Goal: Transaction & Acquisition: Purchase product/service

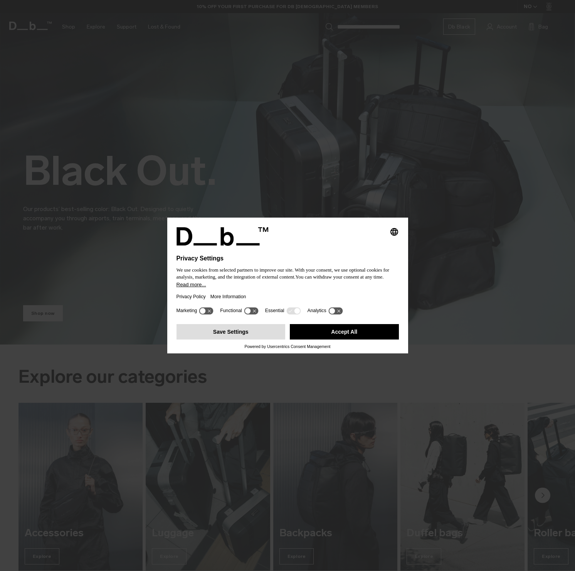
click at [234, 336] on button "Save Settings" at bounding box center [231, 331] width 109 height 15
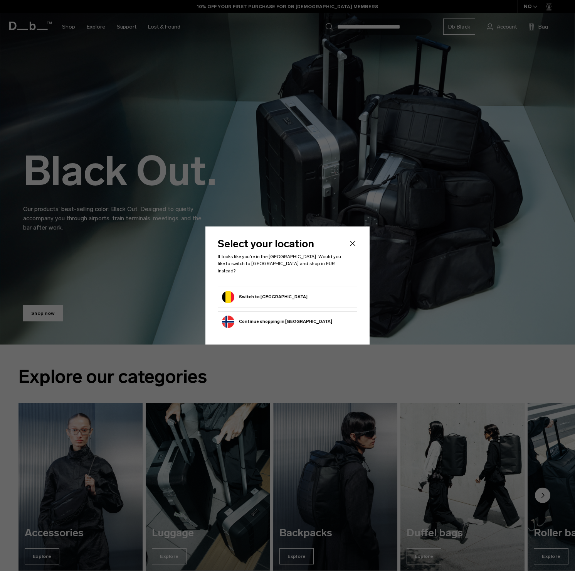
click at [246, 292] on button "Switch to Belgium" at bounding box center [265, 297] width 86 height 12
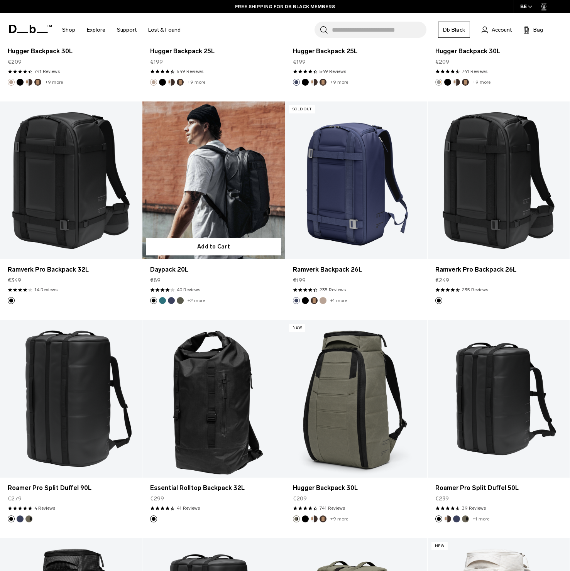
scroll to position [818, 0]
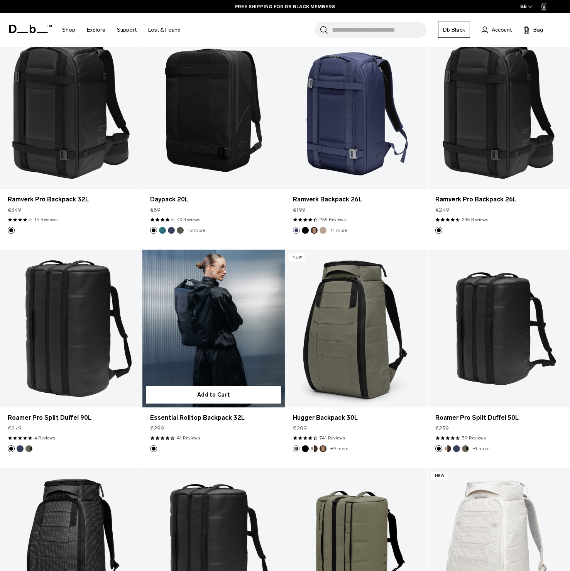
click at [224, 320] on link "Essential Rolltop Backpack 32L" at bounding box center [213, 329] width 142 height 158
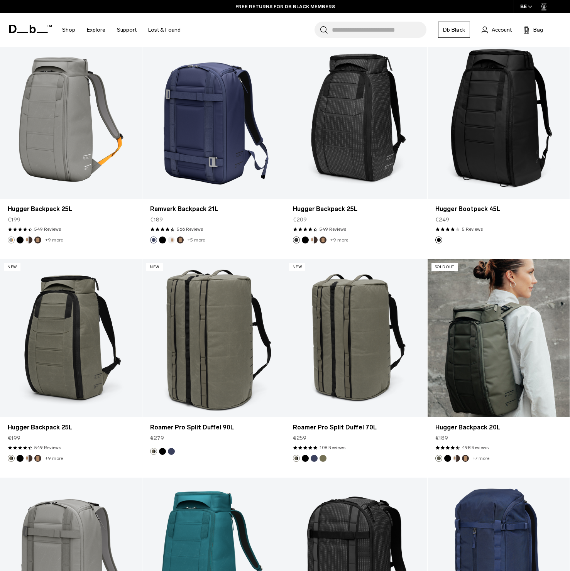
scroll to position [1826, 0]
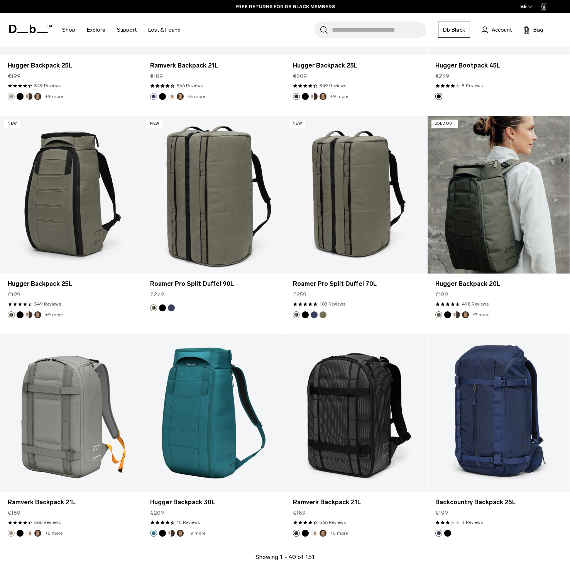
click at [484, 219] on link "Hugger Backpack 20L" at bounding box center [498, 195] width 142 height 158
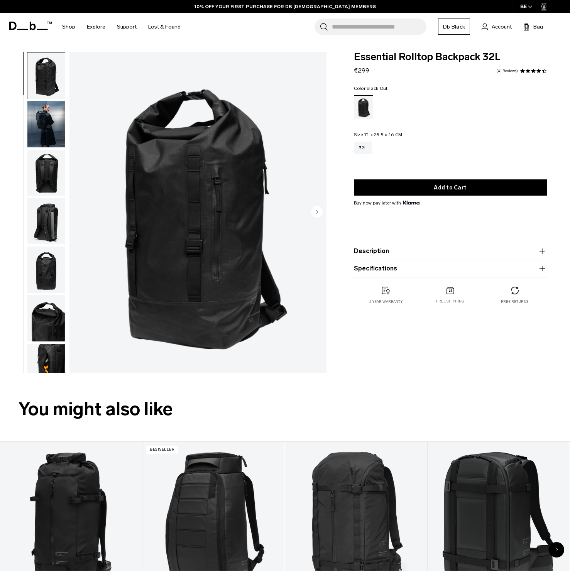
click at [190, 220] on img "1 / 10" at bounding box center [197, 212] width 257 height 321
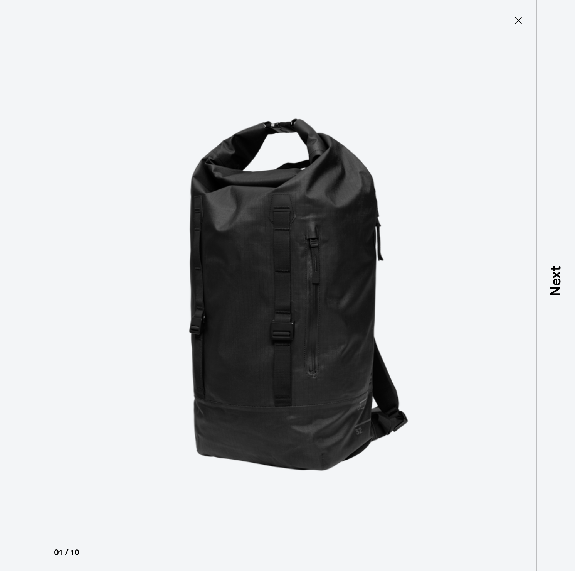
type button "Close"
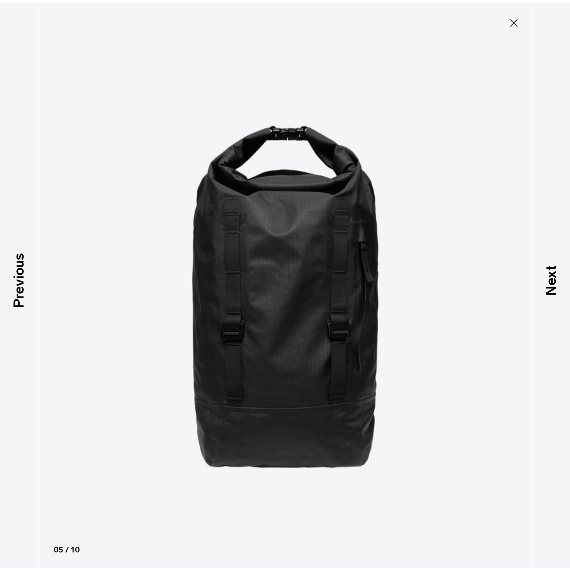
scroll to position [164, 0]
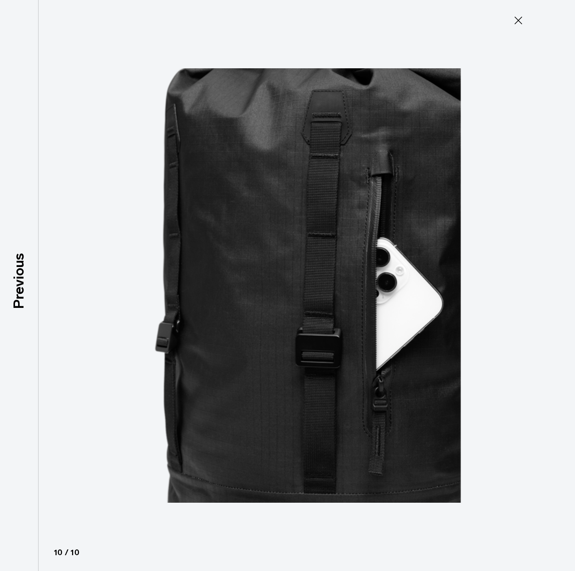
click at [514, 19] on icon at bounding box center [519, 20] width 12 height 12
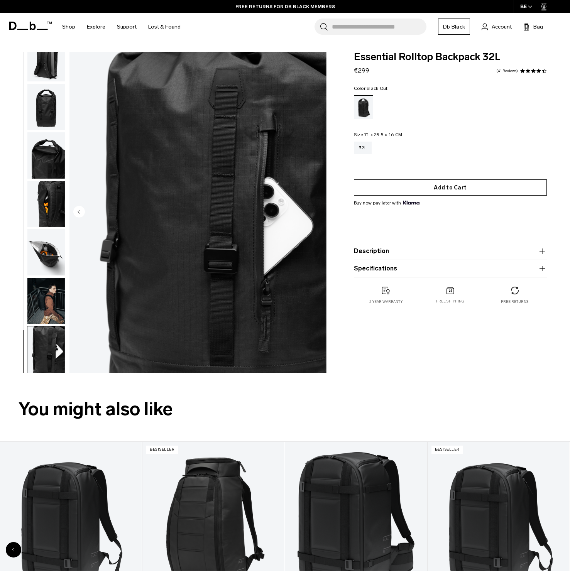
click at [456, 192] on button "Add to Cart" at bounding box center [450, 187] width 193 height 16
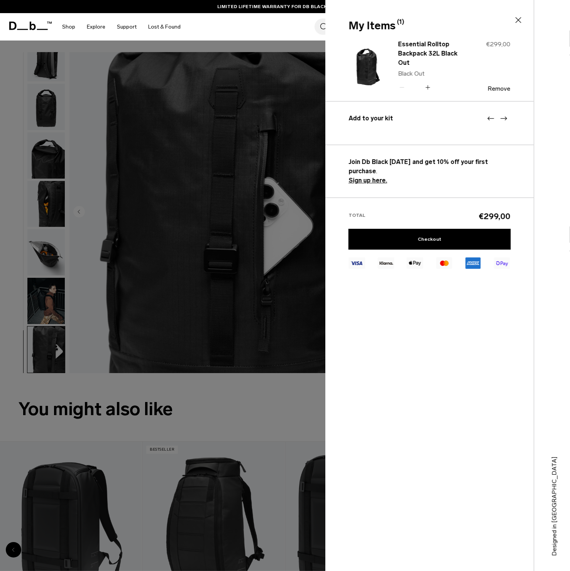
click at [519, 19] on icon at bounding box center [517, 19] width 9 height 9
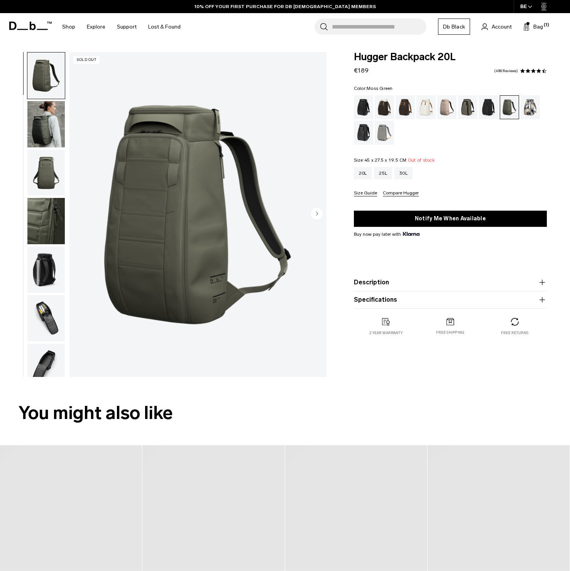
click at [154, 226] on img "1 / 9" at bounding box center [197, 214] width 257 height 321
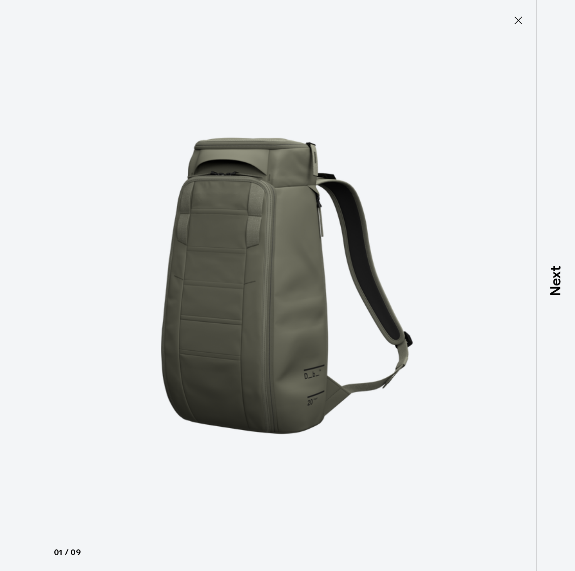
type button "Close"
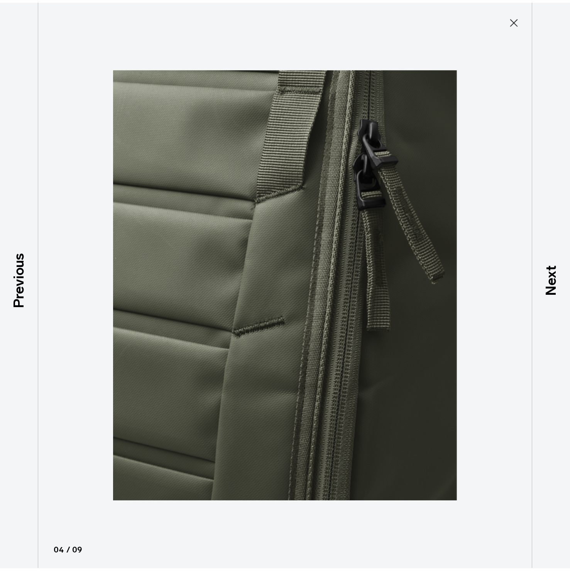
scroll to position [115, 0]
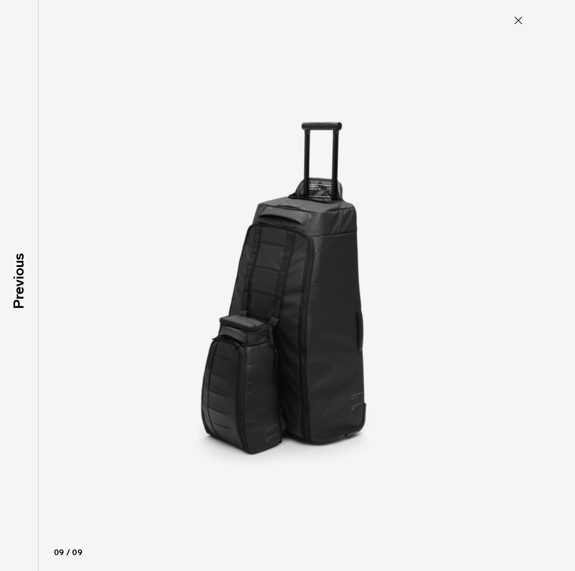
click at [517, 22] on icon at bounding box center [519, 21] width 8 height 8
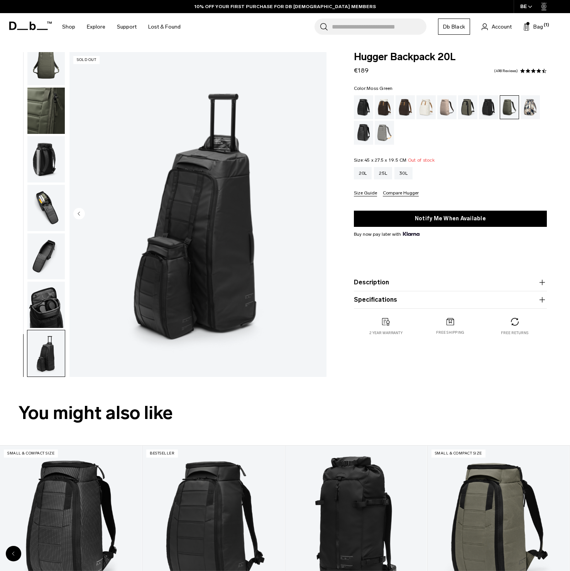
scroll to position [68, 0]
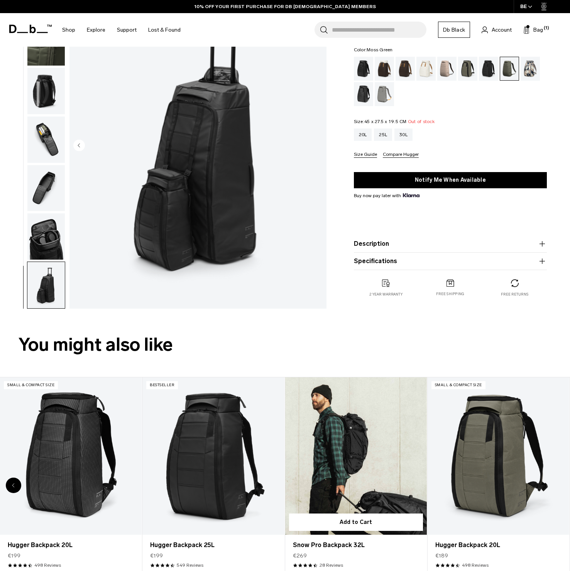
click at [366, 439] on link "Snow Pro Backpack 32L" at bounding box center [356, 455] width 142 height 157
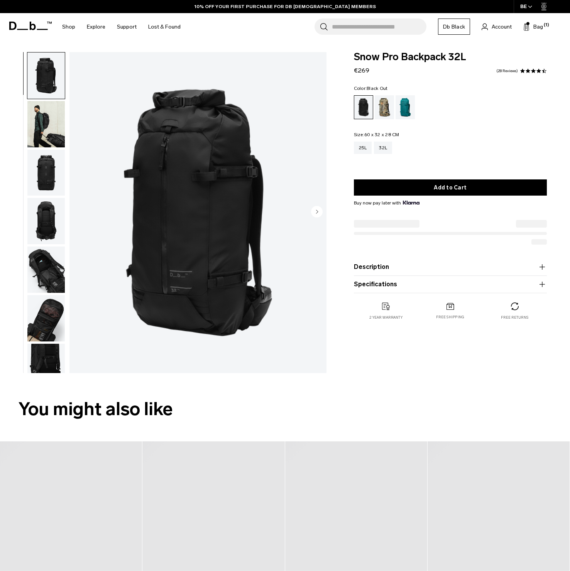
click at [187, 204] on img "1 / 11" at bounding box center [197, 212] width 257 height 321
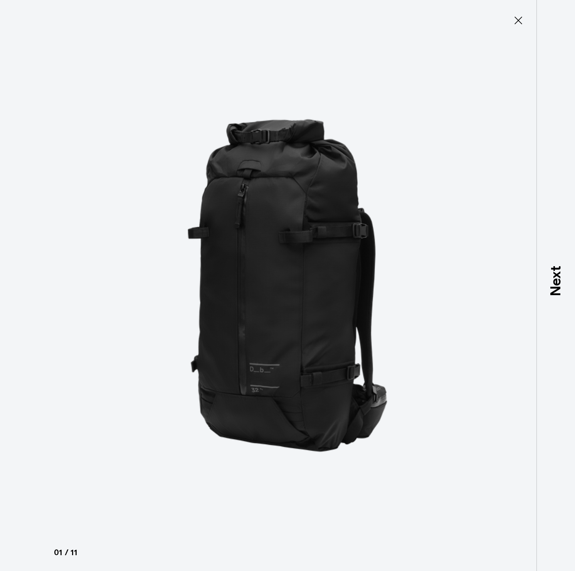
type button "Close"
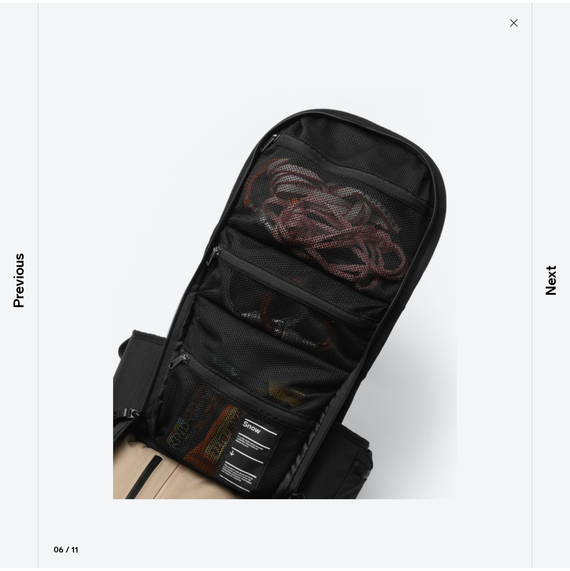
scroll to position [211, 0]
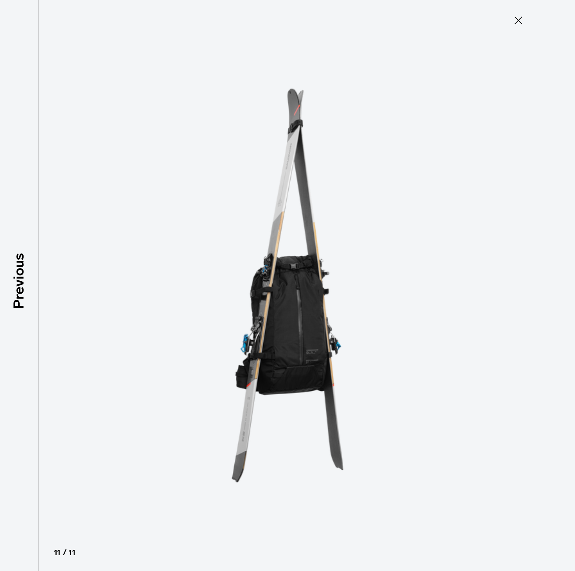
click at [518, 19] on icon at bounding box center [519, 20] width 12 height 12
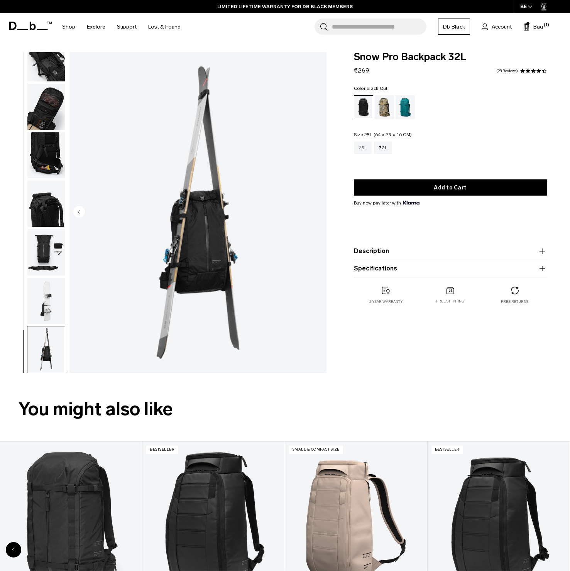
click at [360, 149] on div "25L" at bounding box center [363, 148] width 18 height 12
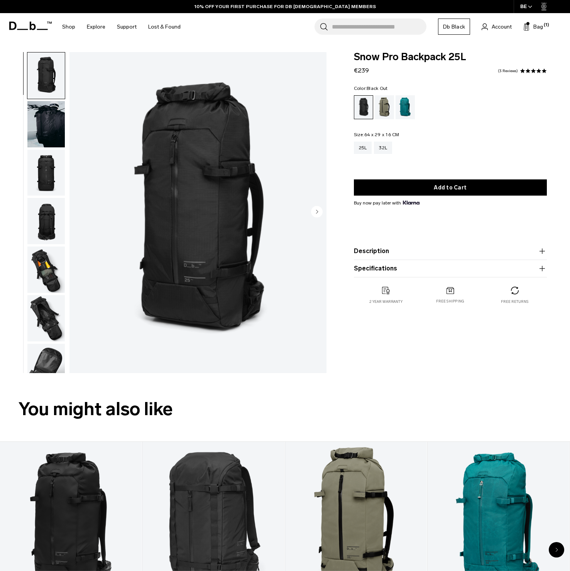
click at [314, 210] on circle "Next slide" at bounding box center [317, 212] width 12 height 12
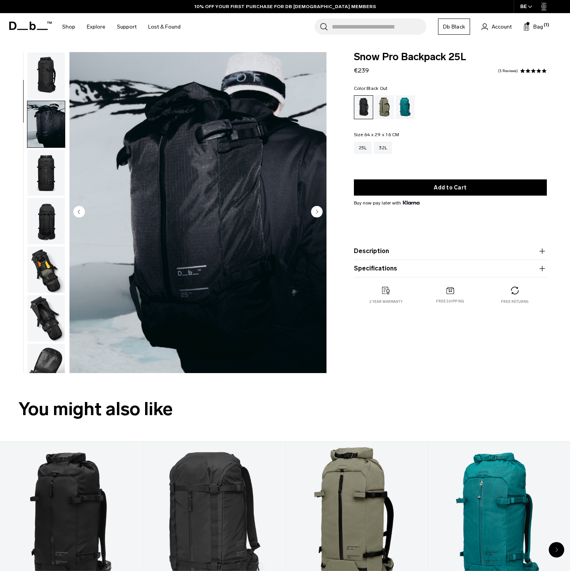
scroll to position [49, 0]
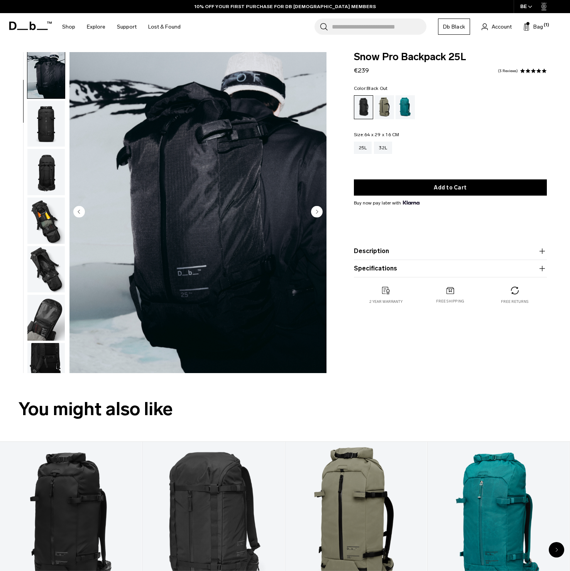
click at [315, 210] on circle "Next slide" at bounding box center [317, 212] width 12 height 12
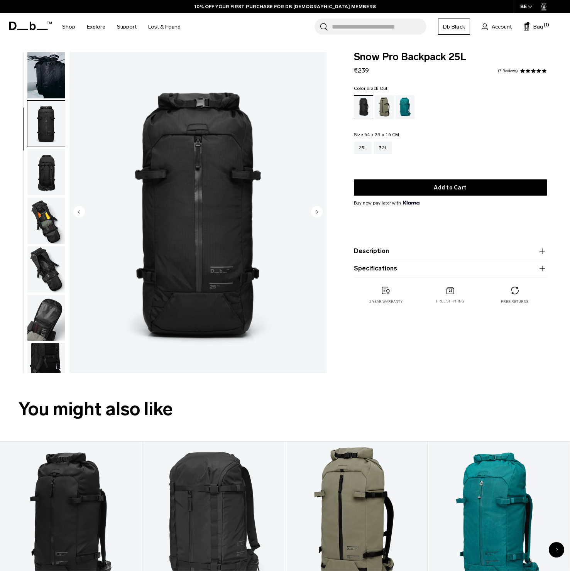
scroll to position [98, 0]
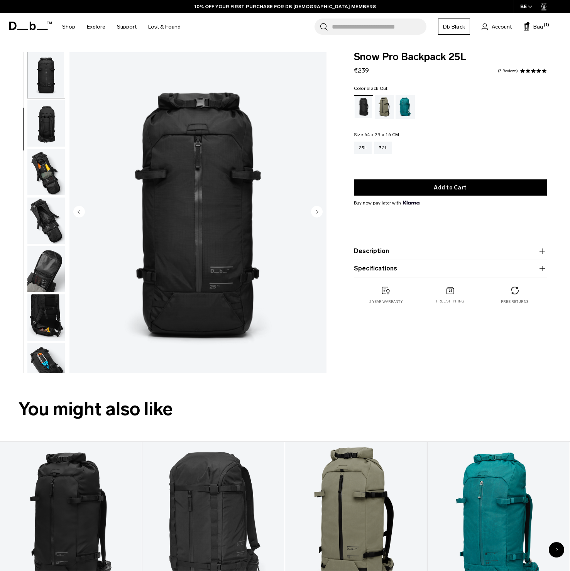
click at [317, 213] on circle "Next slide" at bounding box center [317, 212] width 12 height 12
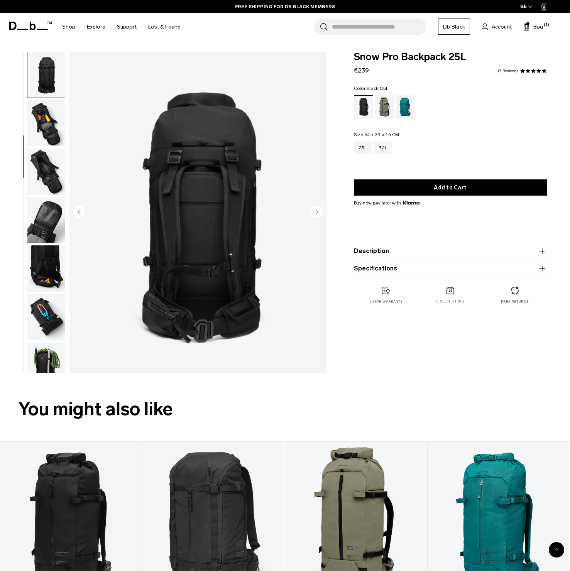
click at [317, 213] on icon "Next slide" at bounding box center [317, 211] width 2 height 3
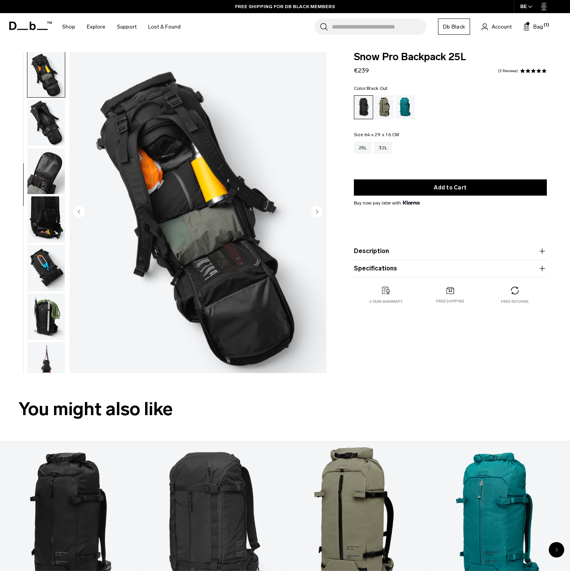
click at [317, 213] on icon "Next slide" at bounding box center [317, 211] width 2 height 3
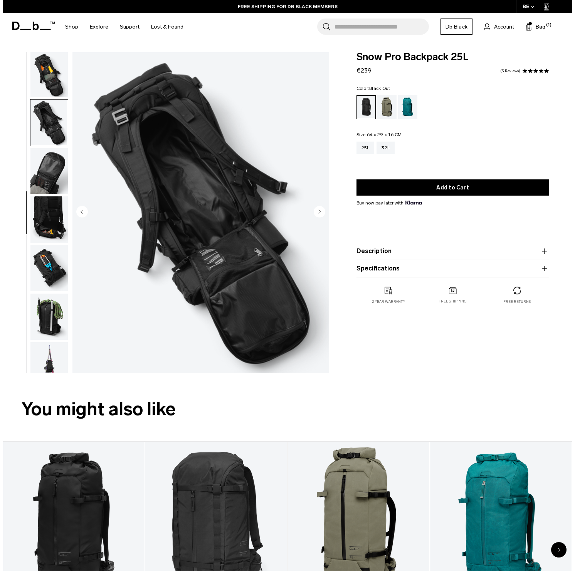
scroll to position [215, 0]
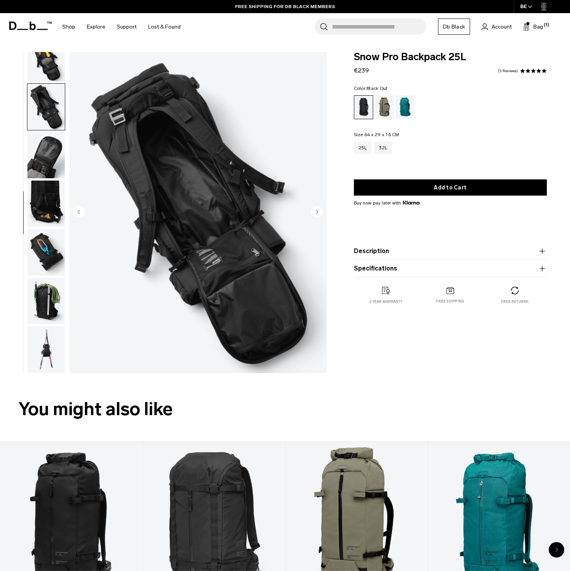
click at [317, 213] on icon "Next slide" at bounding box center [317, 211] width 2 height 3
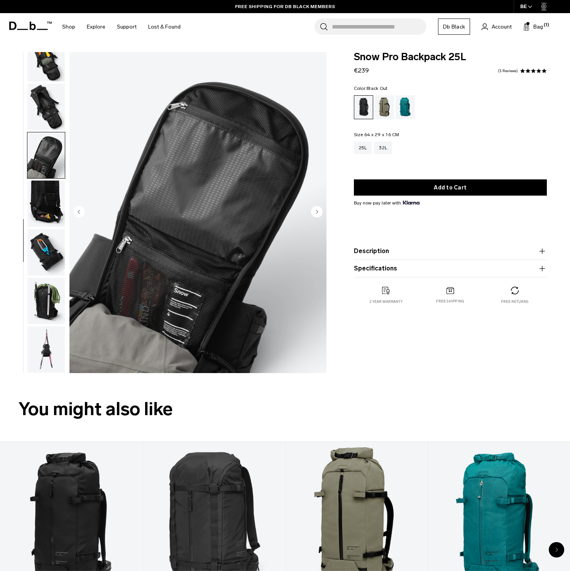
click at [317, 213] on icon "Next slide" at bounding box center [317, 211] width 2 height 3
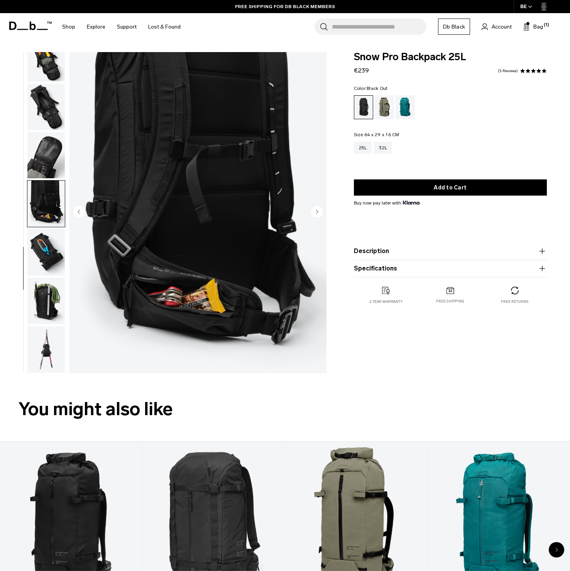
click at [317, 213] on icon "Next slide" at bounding box center [317, 211] width 2 height 3
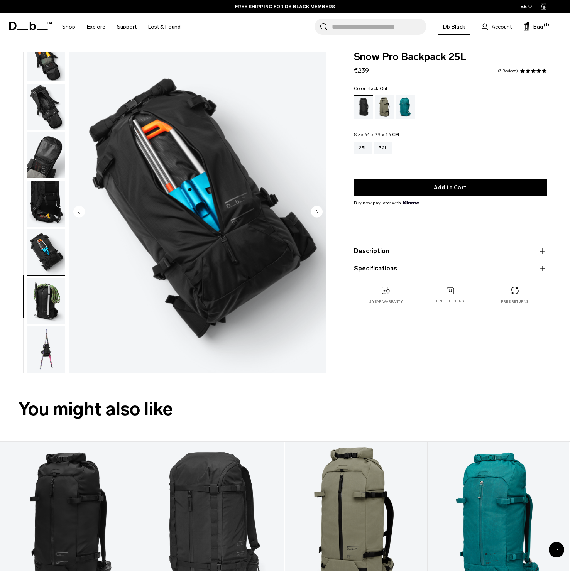
click at [317, 213] on icon "Next slide" at bounding box center [317, 211] width 2 height 3
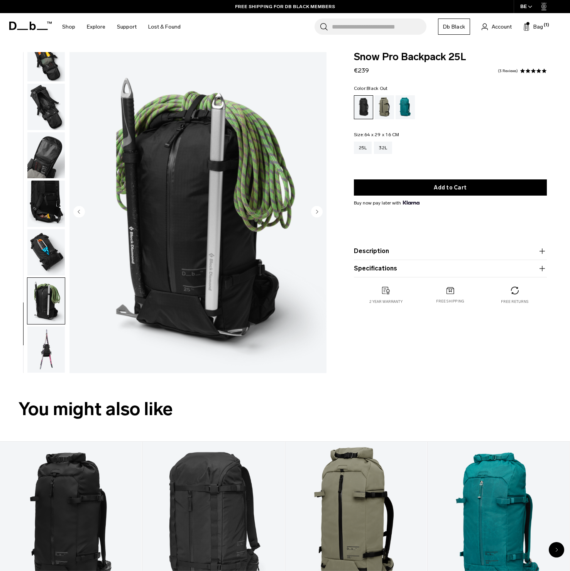
click at [317, 213] on icon "Next slide" at bounding box center [317, 211] width 2 height 3
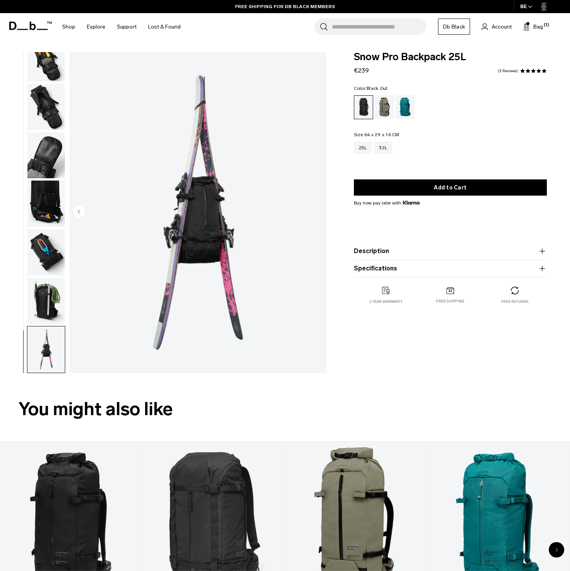
click at [317, 213] on img "11 / 11" at bounding box center [197, 212] width 257 height 321
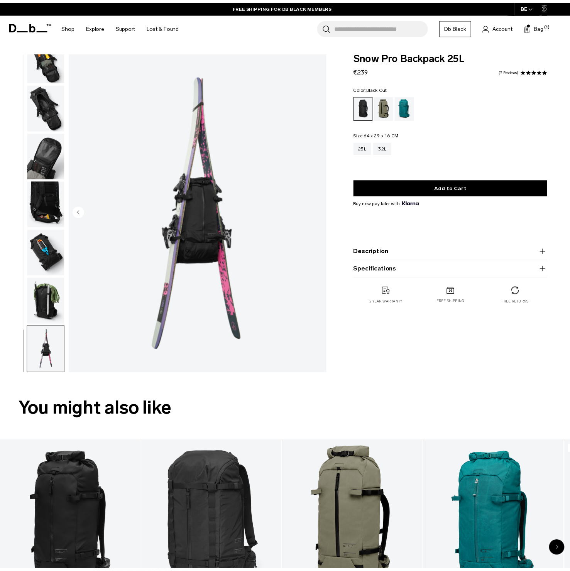
scroll to position [211, 0]
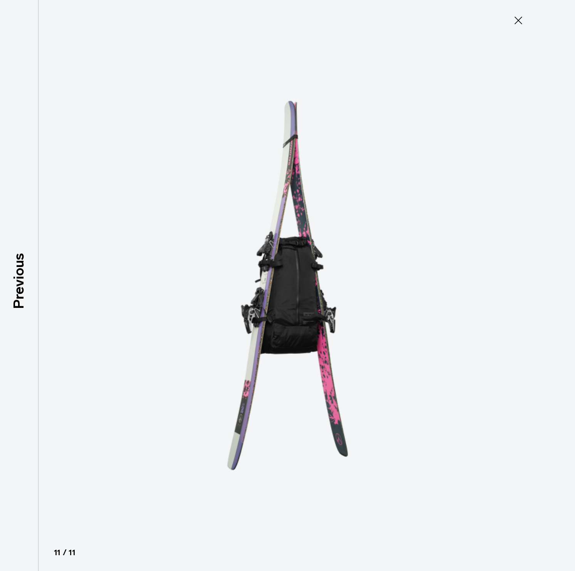
click at [516, 22] on icon at bounding box center [519, 20] width 12 height 12
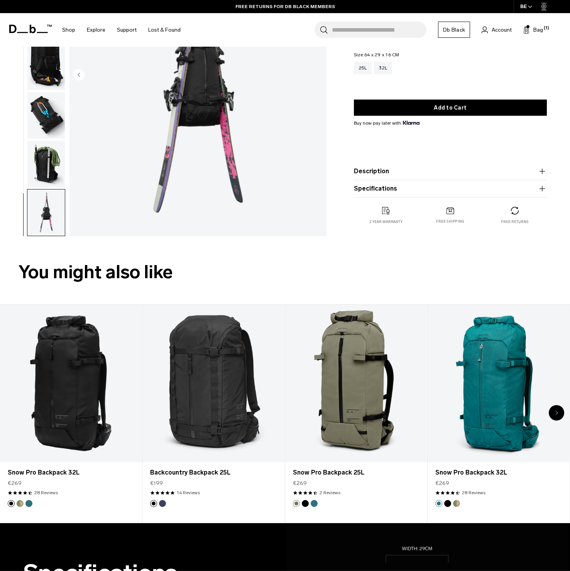
scroll to position [0, 0]
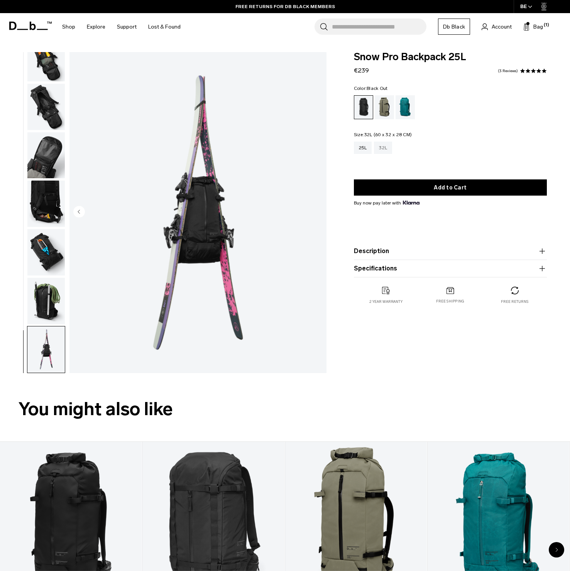
click at [386, 148] on div "32L" at bounding box center [383, 148] width 18 height 12
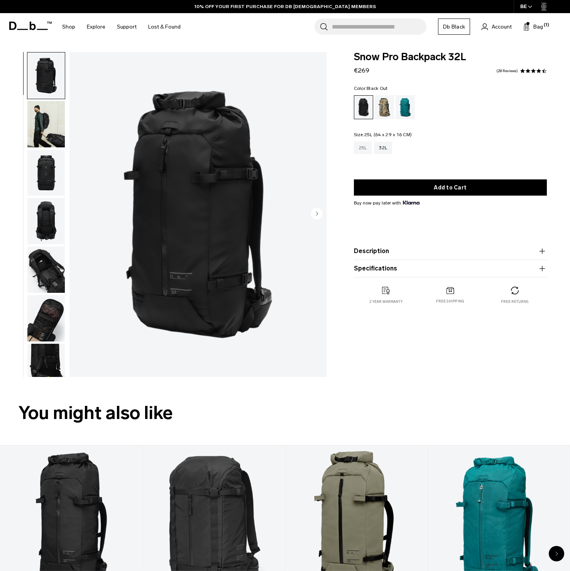
click at [363, 149] on div "25L" at bounding box center [363, 148] width 18 height 12
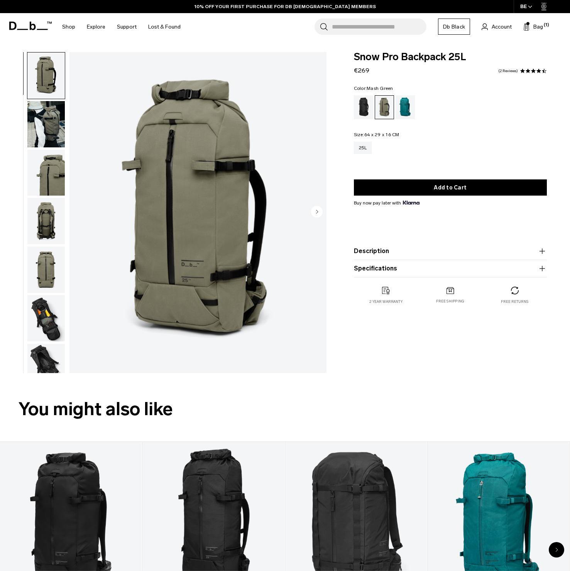
click at [169, 224] on img "1 / 12" at bounding box center [197, 212] width 257 height 321
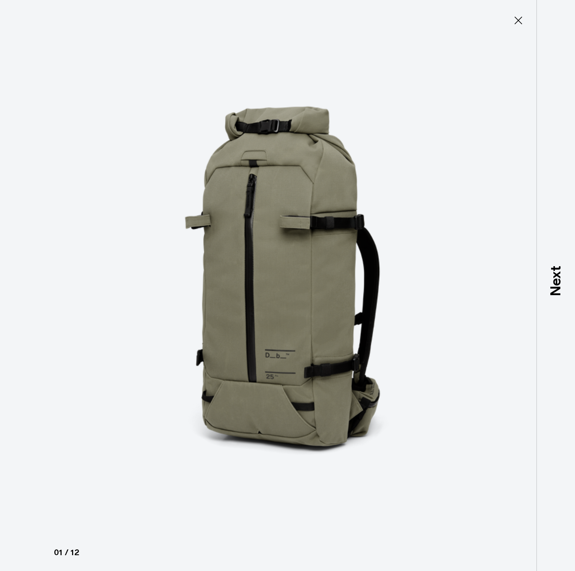
type button "Close"
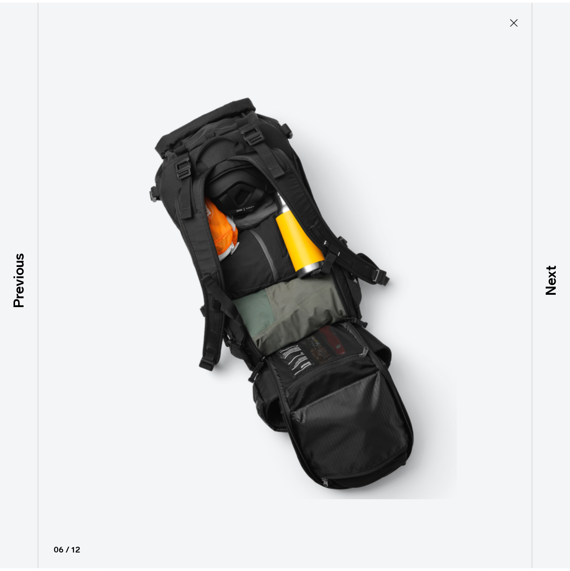
scroll to position [260, 0]
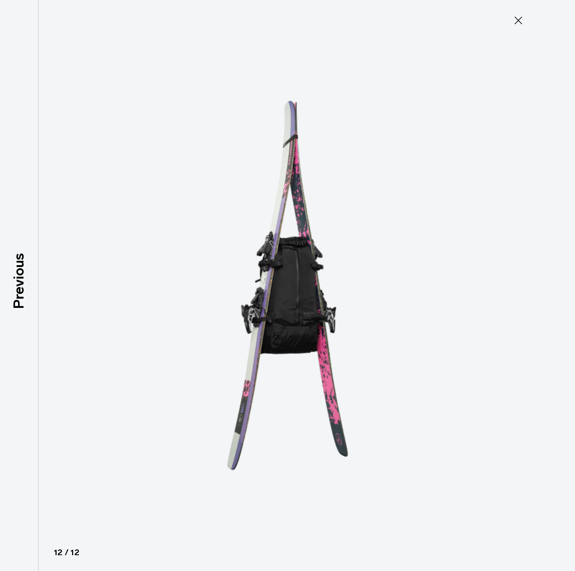
click at [520, 20] on icon at bounding box center [519, 20] width 12 height 12
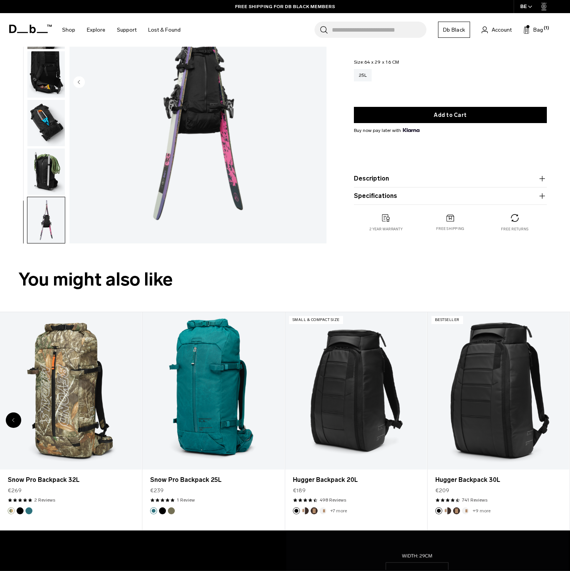
scroll to position [0, 0]
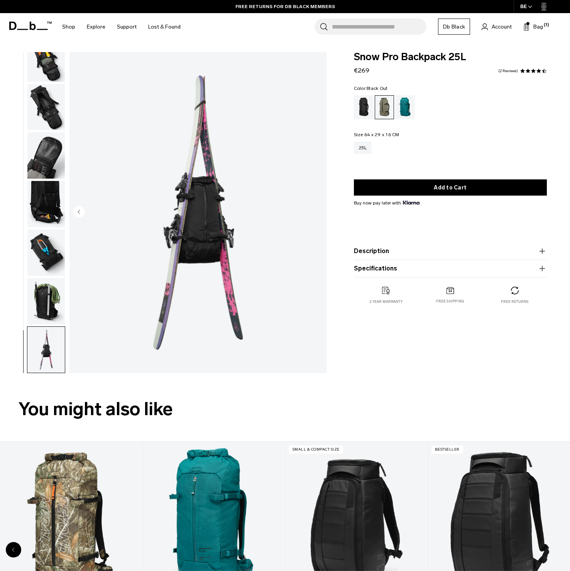
click at [363, 110] on div "Black Out" at bounding box center [364, 107] width 20 height 24
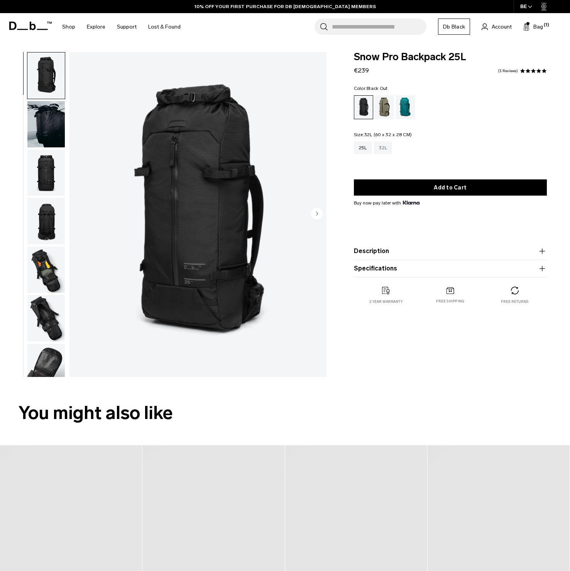
click at [385, 150] on div "32L" at bounding box center [383, 148] width 18 height 12
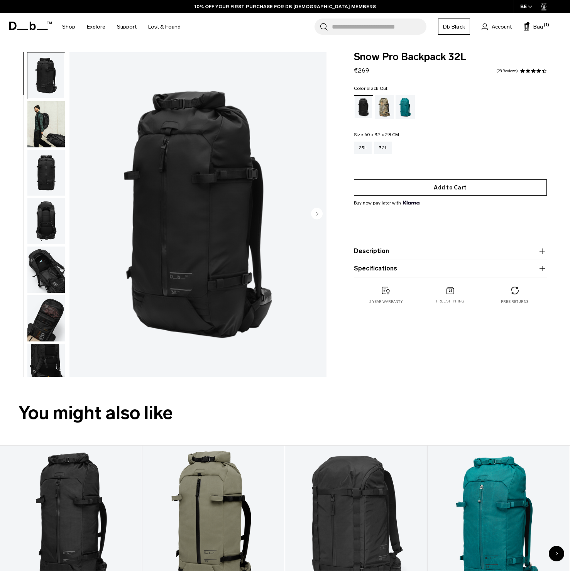
click at [450, 191] on button "Add to Cart" at bounding box center [450, 187] width 193 height 16
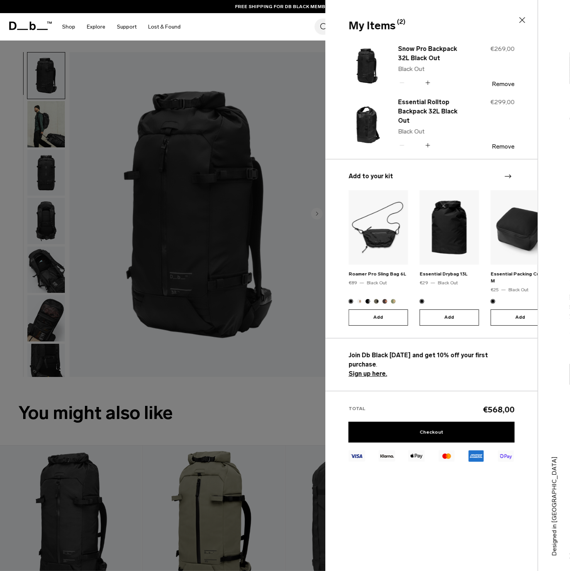
click at [525, 17] on icon at bounding box center [521, 19] width 9 height 9
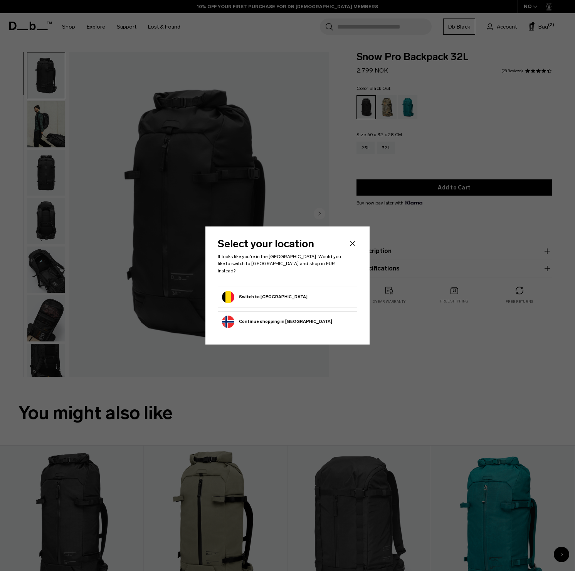
click at [352, 246] on icon "Close" at bounding box center [353, 244] width 6 height 6
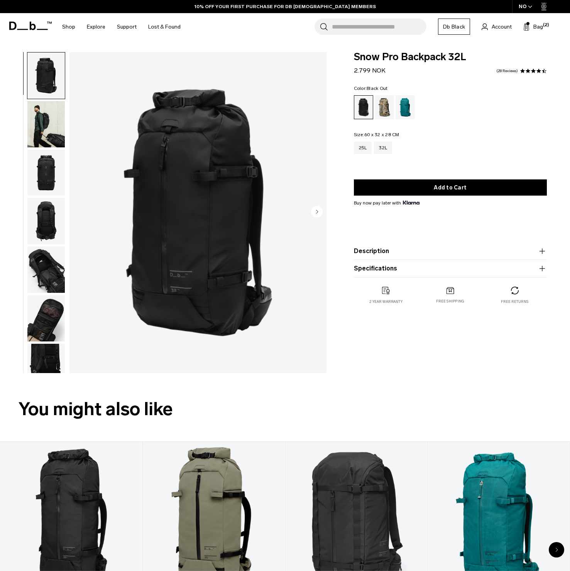
scroll to position [139, 0]
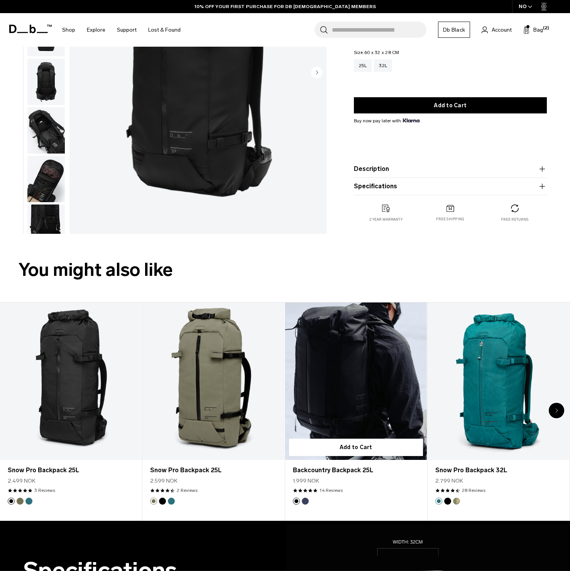
click at [350, 361] on link "Backcountry Backpack 25L" at bounding box center [356, 380] width 142 height 157
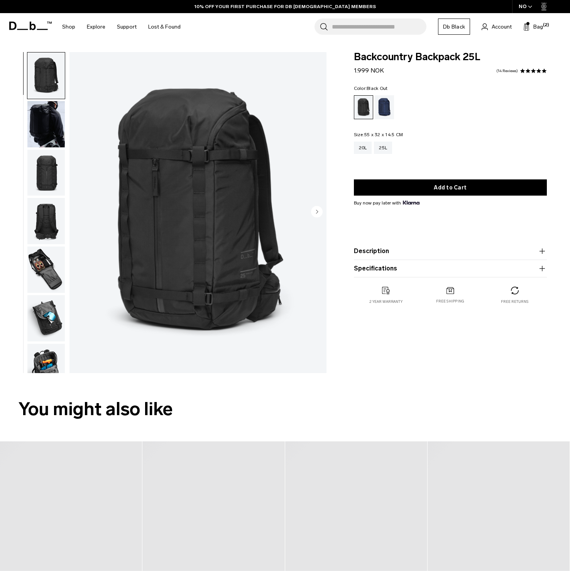
click at [162, 166] on img "1 / 12" at bounding box center [197, 212] width 257 height 321
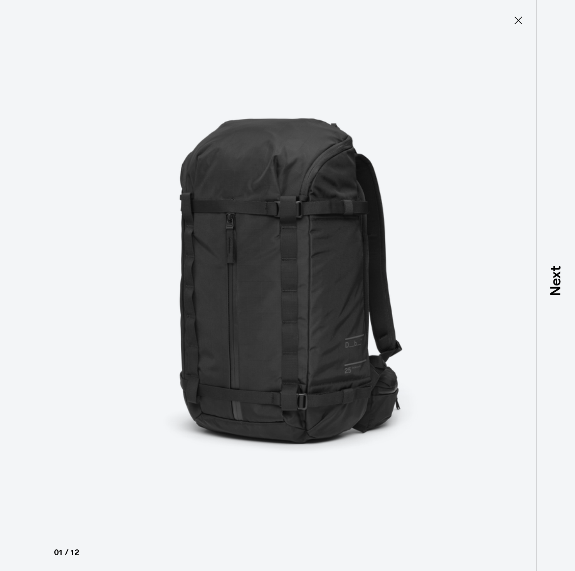
type button "Close"
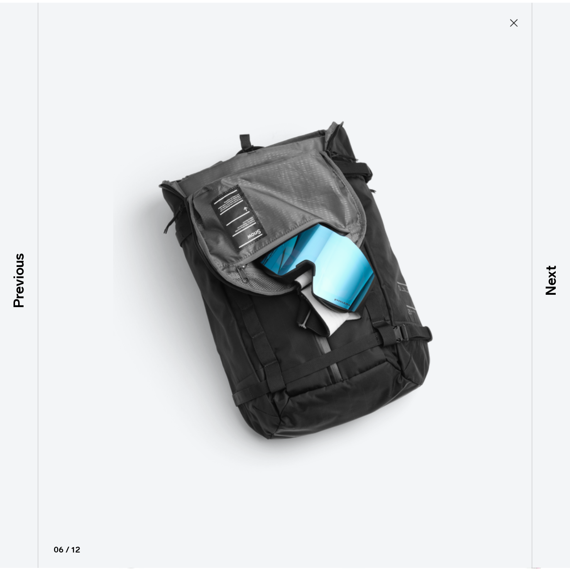
scroll to position [260, 0]
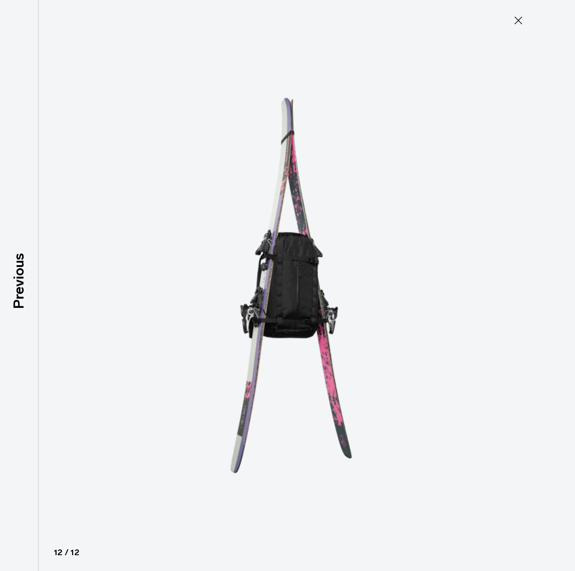
click at [516, 19] on icon at bounding box center [519, 20] width 12 height 12
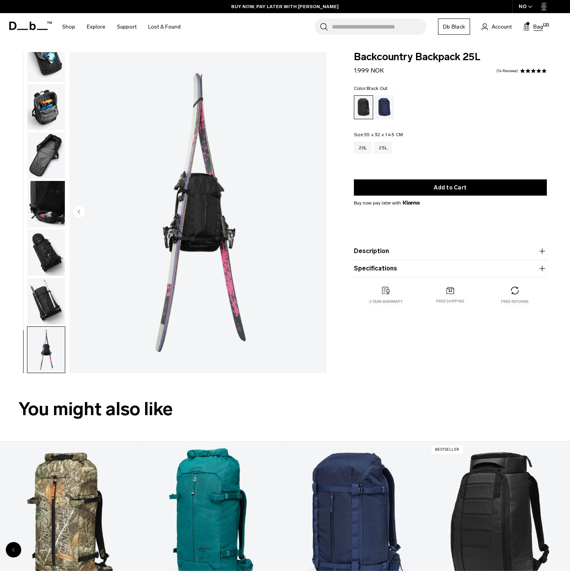
click at [538, 27] on span "Bag" at bounding box center [538, 27] width 10 height 8
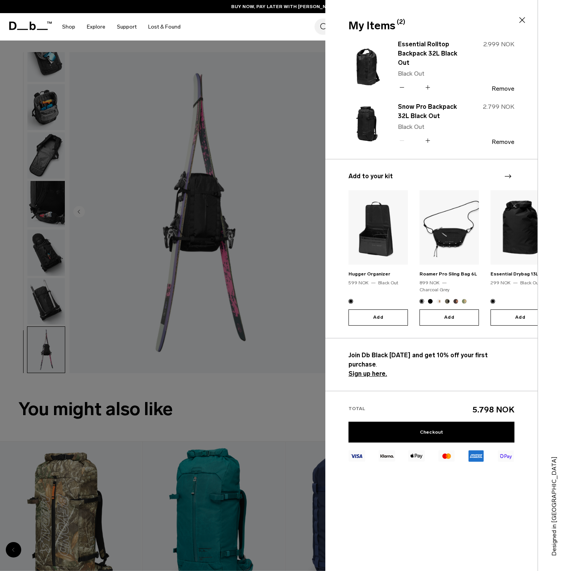
click at [373, 62] on img at bounding box center [366, 66] width 37 height 46
click at [414, 46] on link "Essential Rolltop Backpack 32L Black Out" at bounding box center [432, 54] width 68 height 28
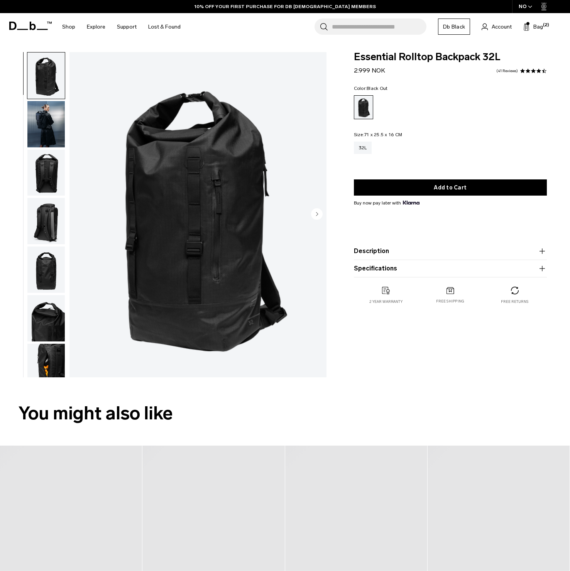
click at [530, 8] on icon "button" at bounding box center [529, 7] width 3 height 2
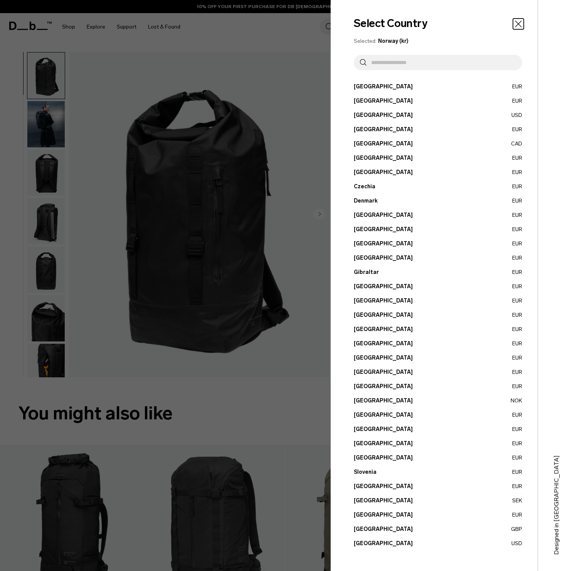
click at [362, 103] on button "Belgium EUR" at bounding box center [438, 101] width 169 height 8
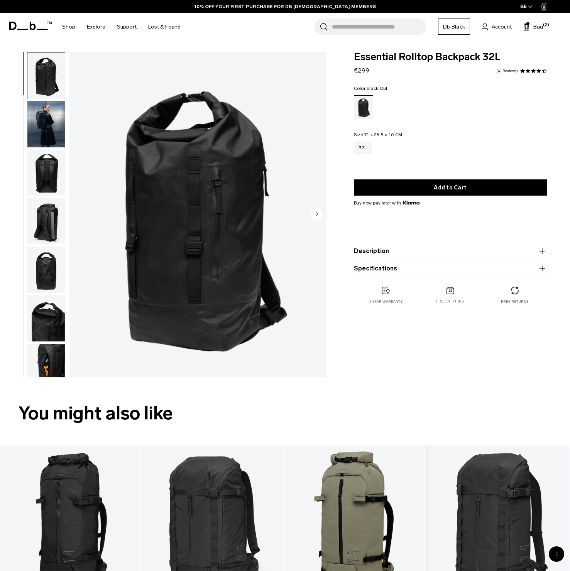
click at [176, 189] on img "1 / 10" at bounding box center [197, 214] width 257 height 321
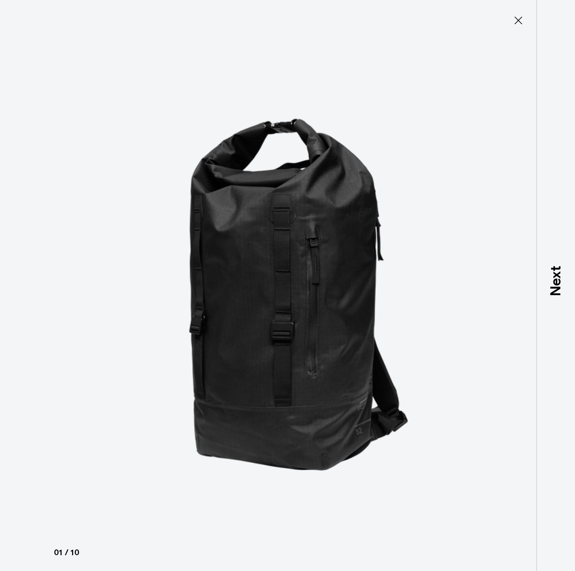
type button "Close"
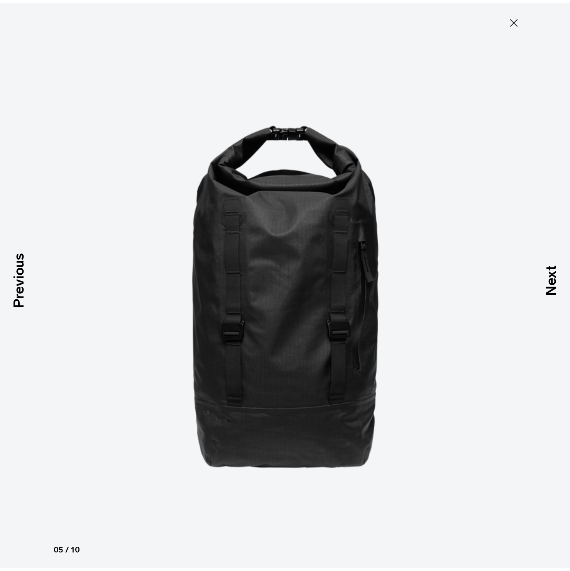
scroll to position [164, 0]
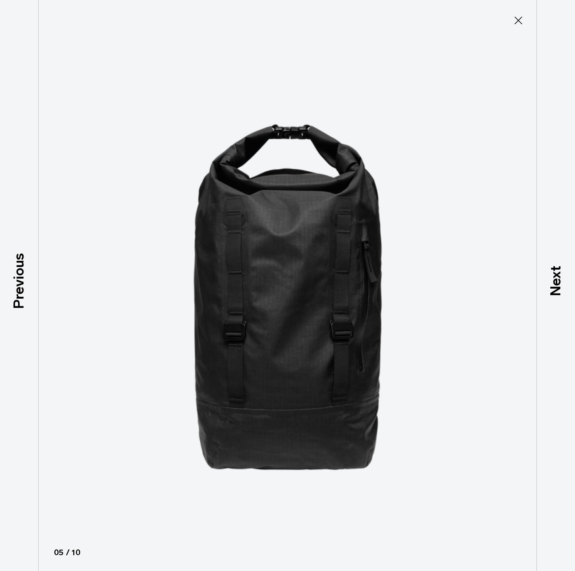
click at [517, 20] on icon at bounding box center [519, 20] width 12 height 12
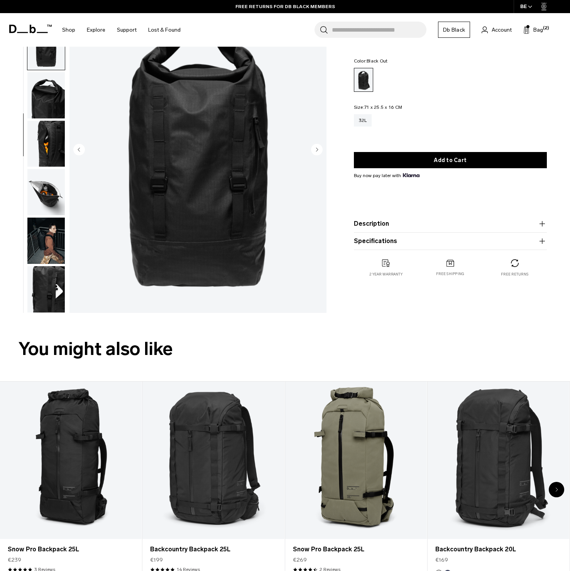
scroll to position [71, 0]
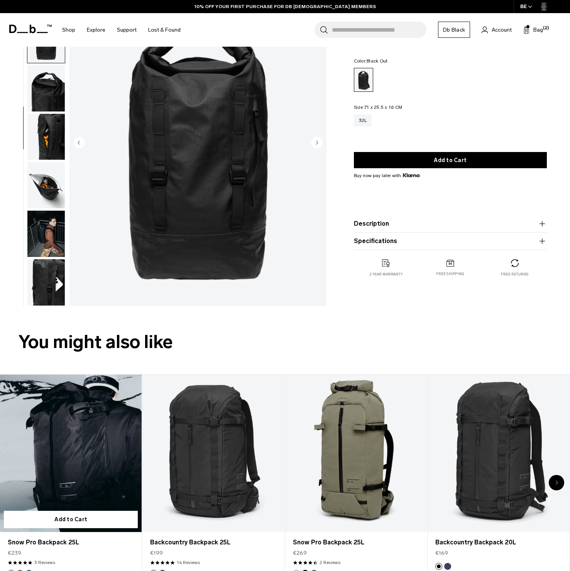
click at [85, 437] on link "Snow Pro Backpack 25L" at bounding box center [71, 453] width 142 height 157
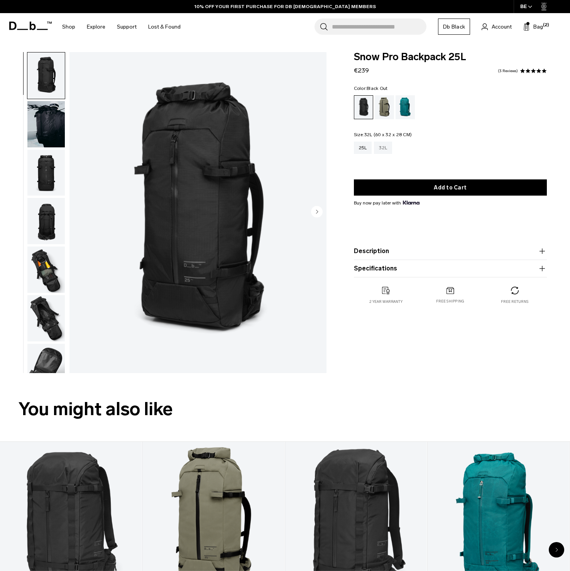
click at [383, 147] on div "32L" at bounding box center [383, 148] width 18 height 12
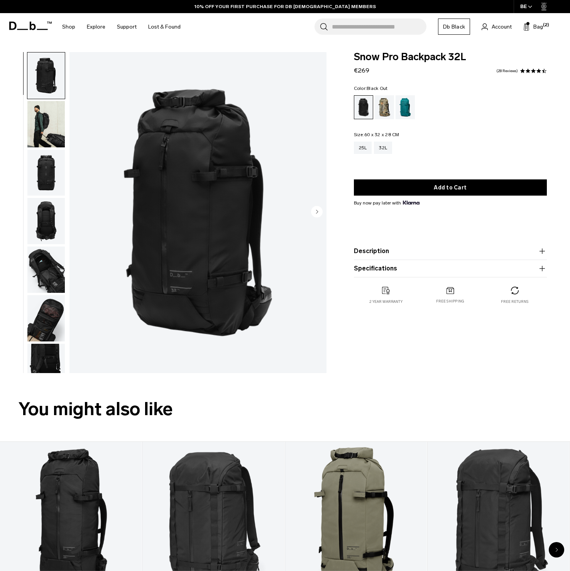
click at [46, 116] on img "button" at bounding box center [45, 124] width 37 height 46
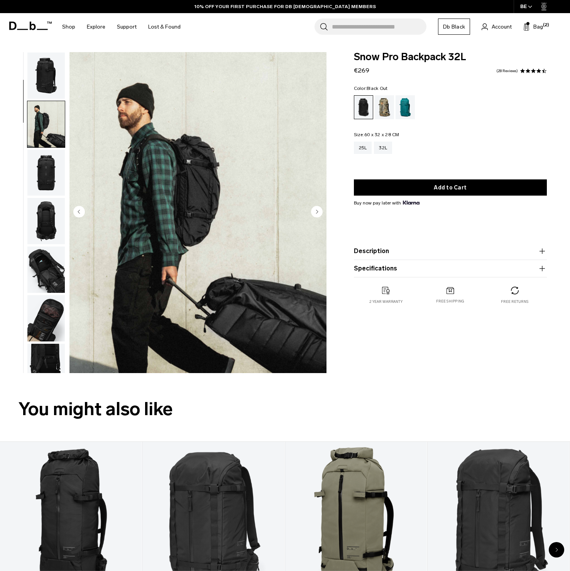
scroll to position [49, 0]
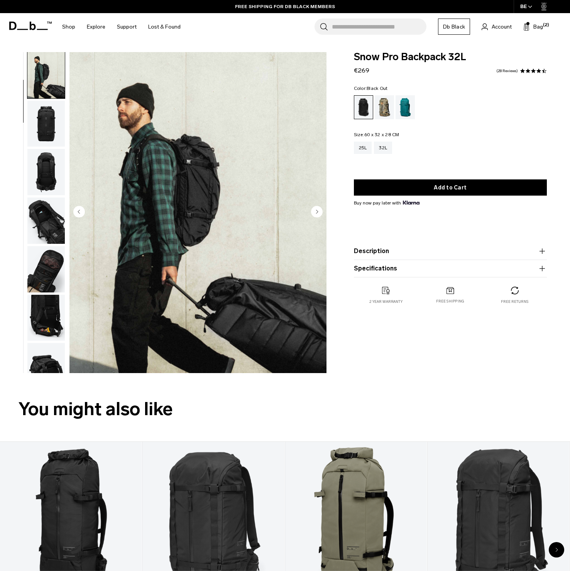
click at [316, 213] on circle "Next slide" at bounding box center [317, 212] width 12 height 12
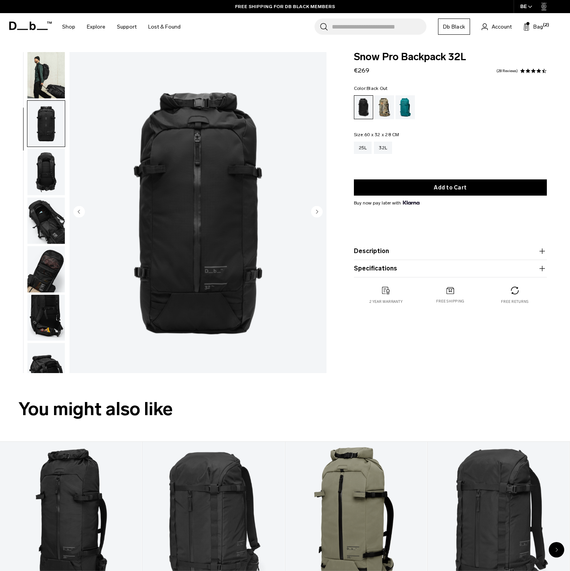
scroll to position [98, 0]
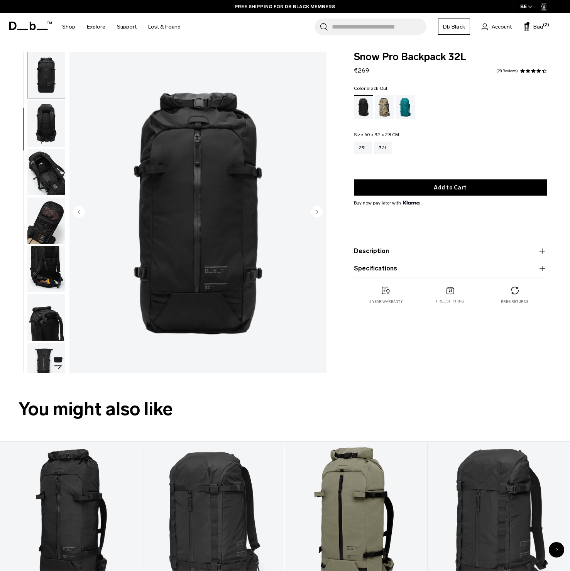
click at [316, 212] on circle "Next slide" at bounding box center [317, 212] width 12 height 12
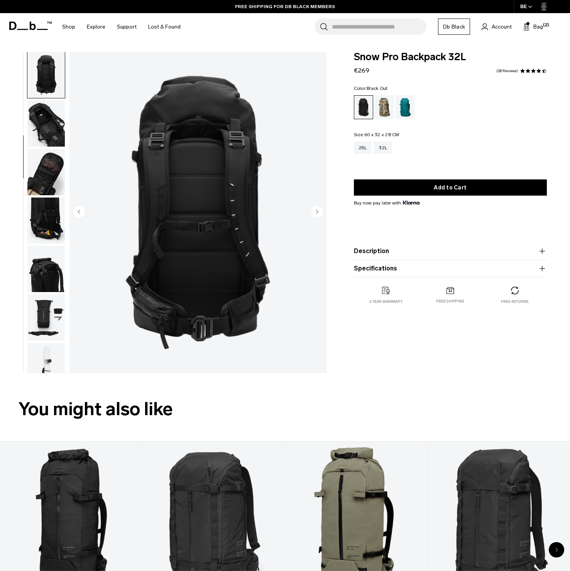
scroll to position [147, 0]
click at [316, 212] on circle "Next slide" at bounding box center [317, 212] width 12 height 12
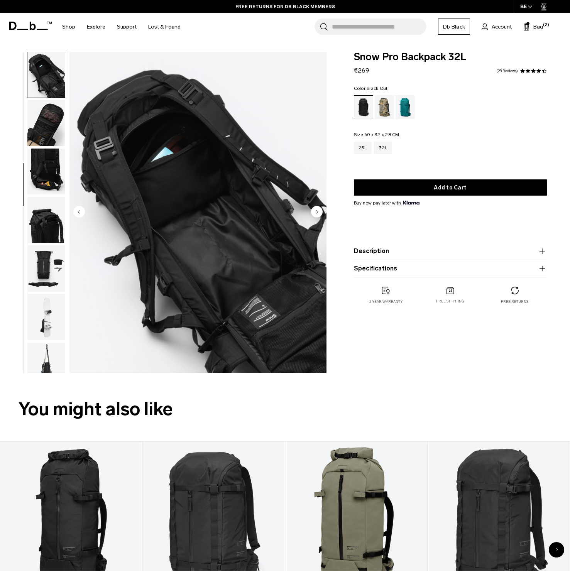
scroll to position [196, 0]
click at [317, 212] on icon "Next slide" at bounding box center [317, 211] width 2 height 3
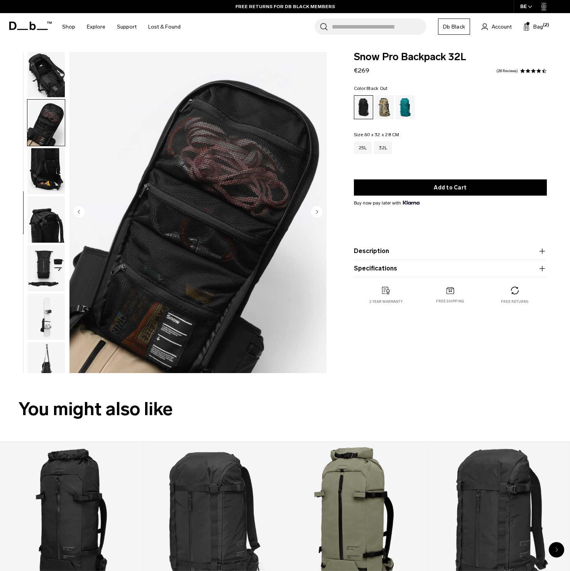
scroll to position [215, 0]
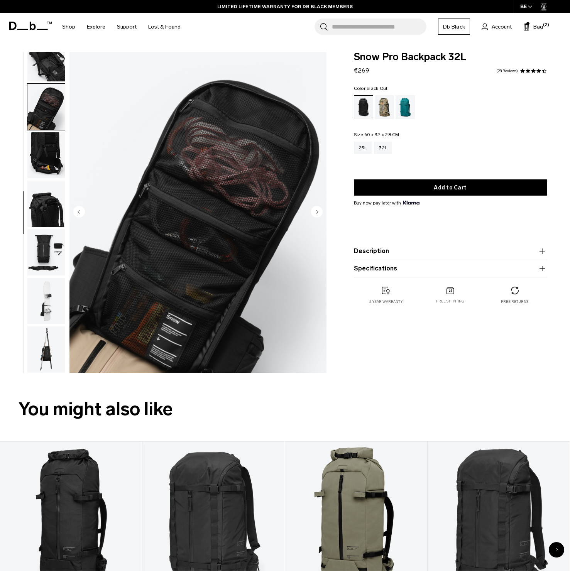
click at [78, 210] on circle "Previous slide" at bounding box center [79, 212] width 12 height 12
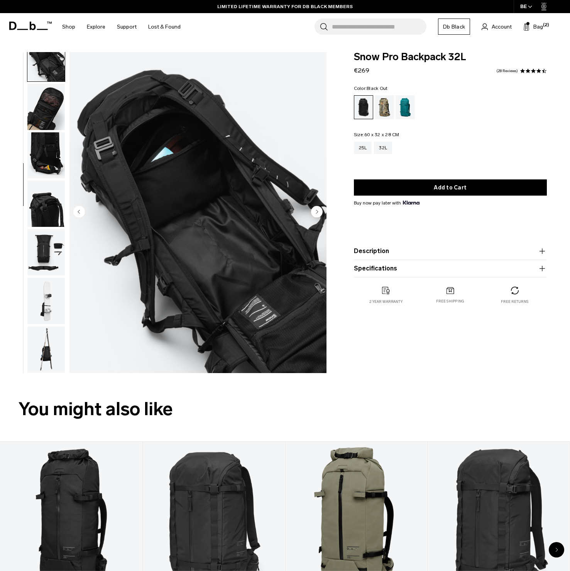
scroll to position [196, 0]
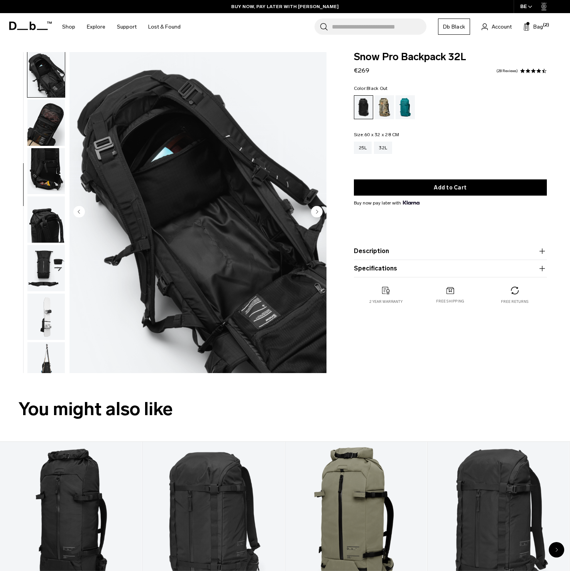
click at [318, 209] on circle "Next slide" at bounding box center [317, 212] width 12 height 12
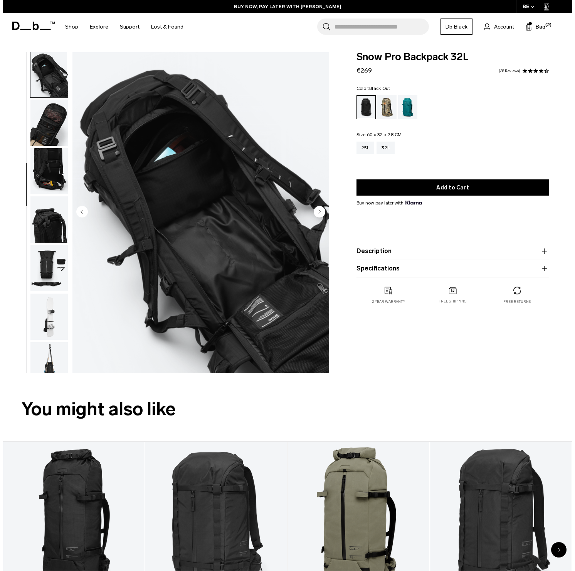
scroll to position [215, 0]
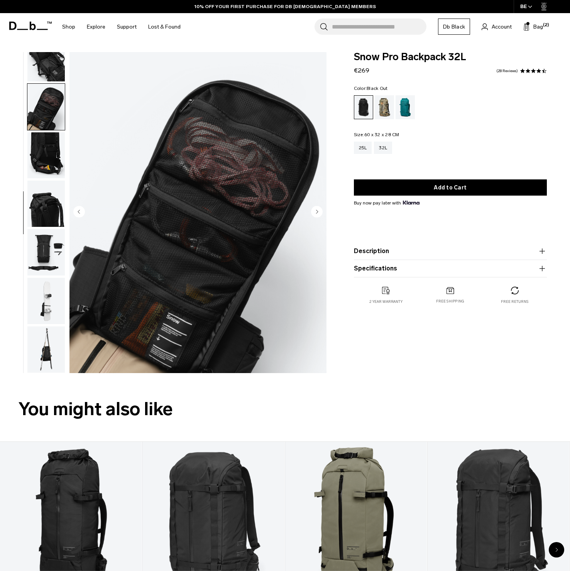
click at [318, 210] on circle "Next slide" at bounding box center [317, 212] width 12 height 12
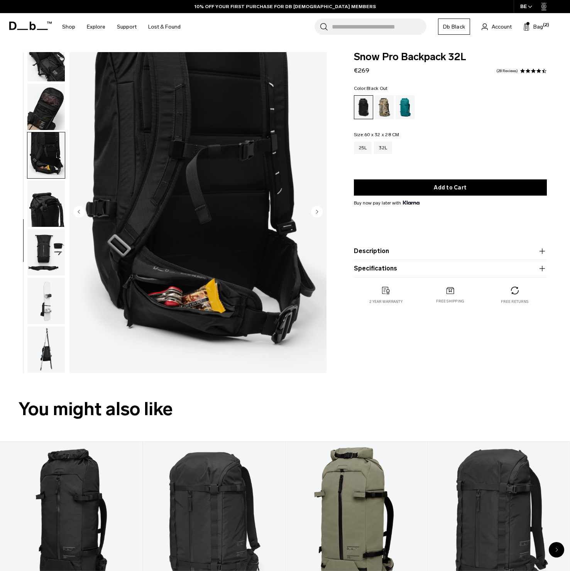
click at [318, 210] on circle "Next slide" at bounding box center [317, 212] width 12 height 12
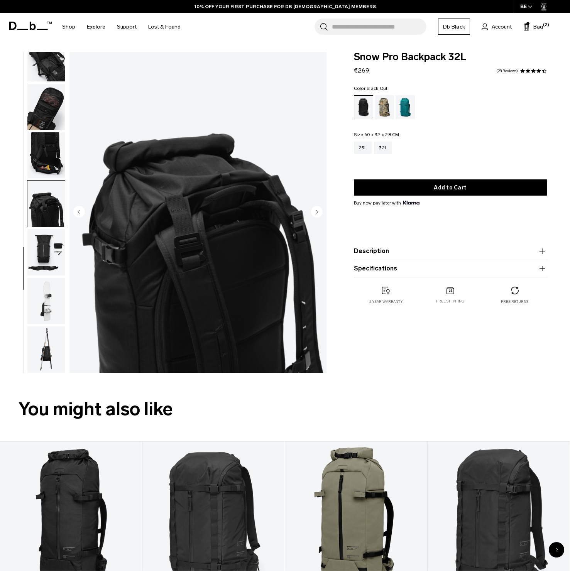
click at [42, 251] on img "button" at bounding box center [45, 252] width 37 height 46
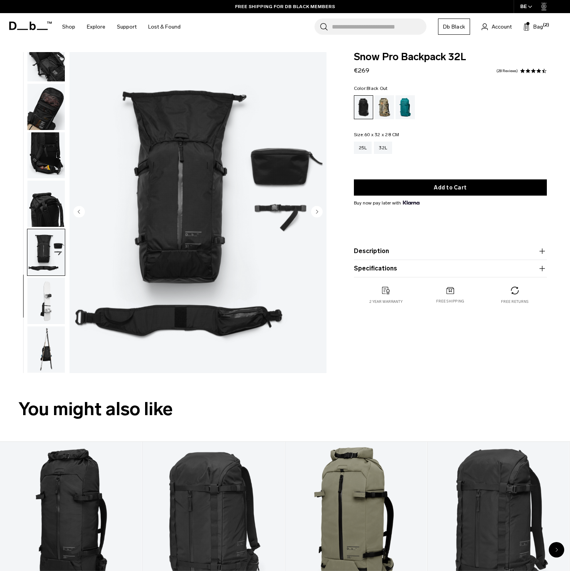
click at [316, 213] on icon "Next slide" at bounding box center [317, 211] width 2 height 3
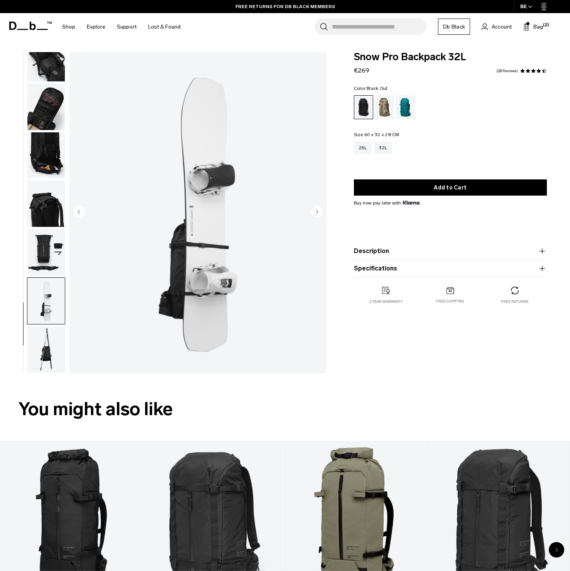
click at [317, 212] on icon "Next slide" at bounding box center [317, 211] width 2 height 3
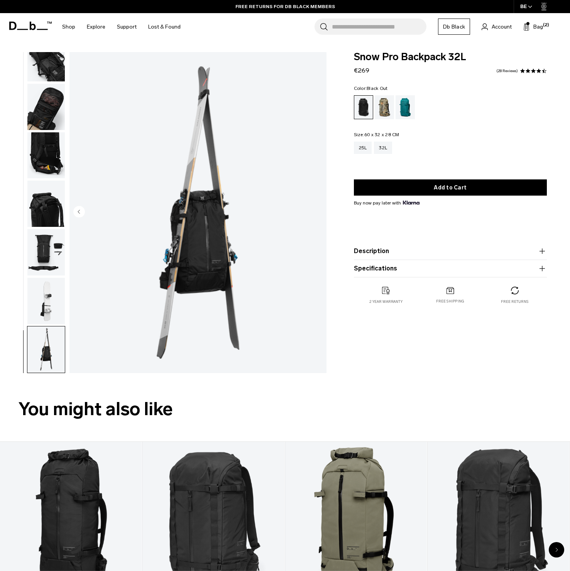
click at [317, 212] on img "11 / 11" at bounding box center [197, 212] width 257 height 321
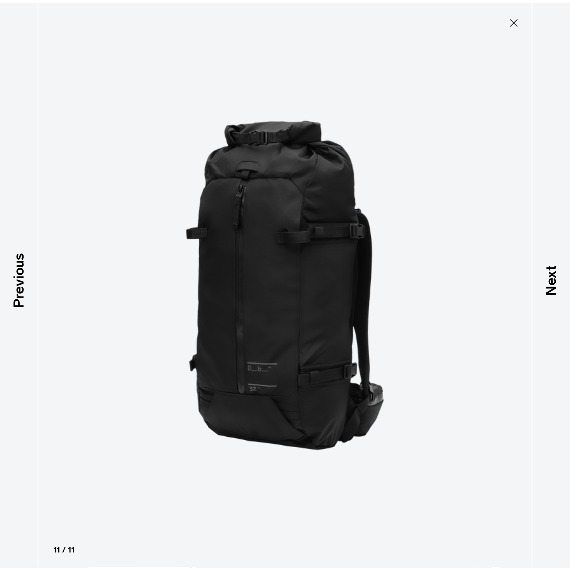
scroll to position [211, 0]
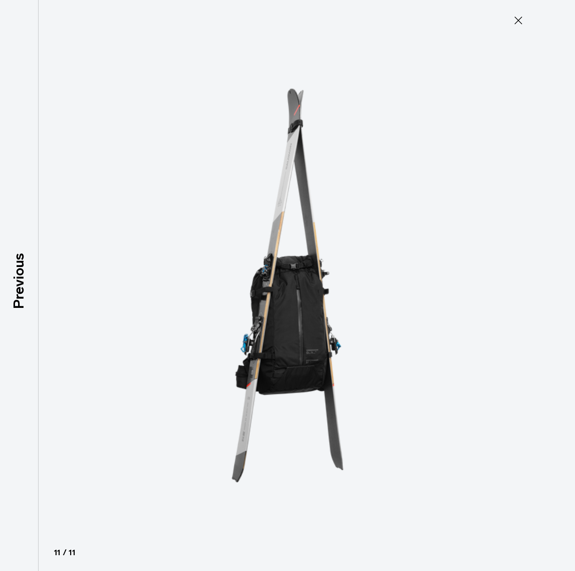
click at [515, 17] on icon at bounding box center [519, 21] width 8 height 8
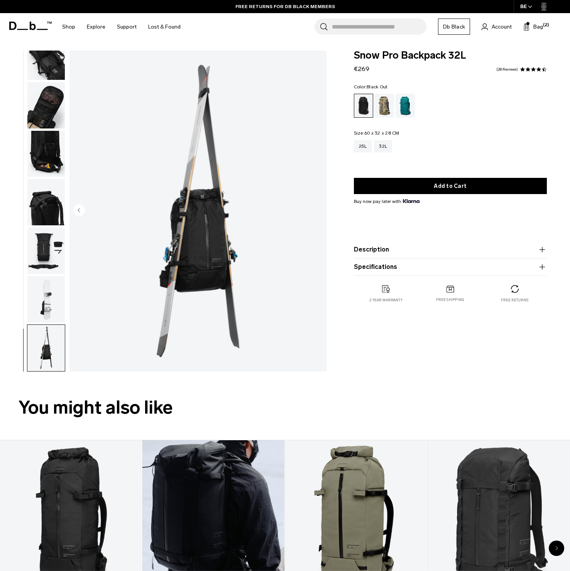
scroll to position [132, 0]
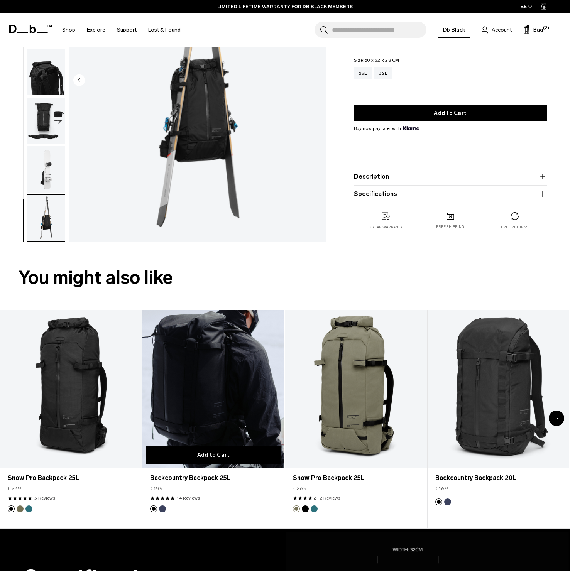
click at [218, 452] on button "Add to Cart" at bounding box center [213, 454] width 134 height 17
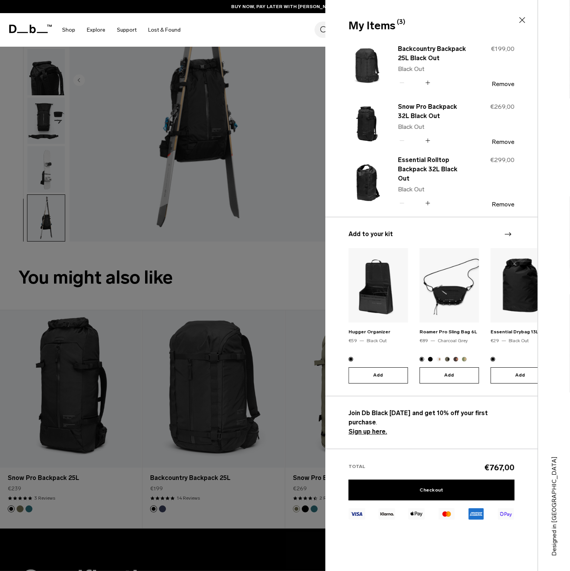
click at [545, 25] on div "Designed in [GEOGRAPHIC_DATA]" at bounding box center [553, 285] width 32 height 571
click at [523, 20] on icon at bounding box center [521, 19] width 9 height 9
